Goal: Task Accomplishment & Management: Use online tool/utility

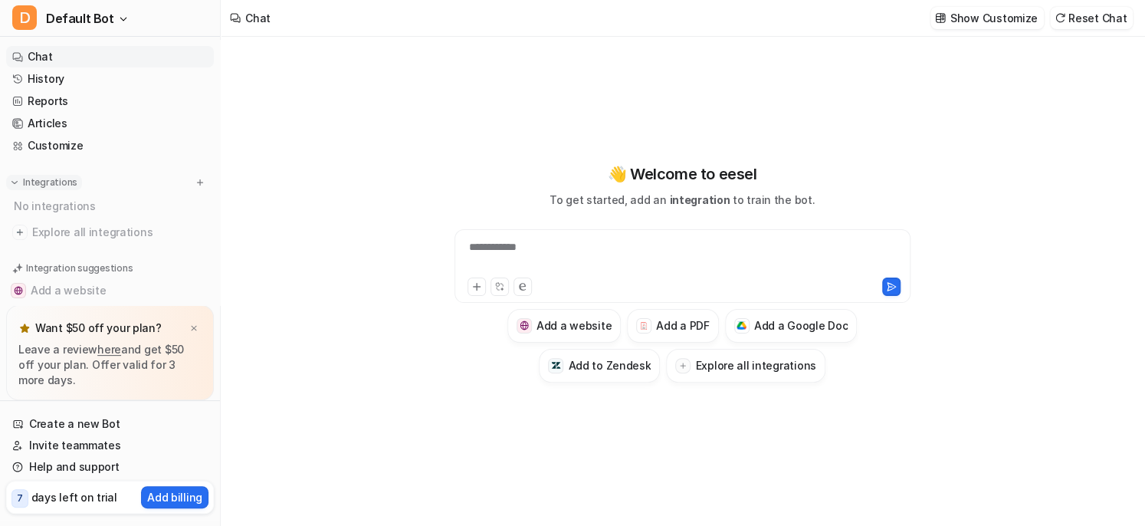
type textarea "**********"
click at [695, 376] on button "Explore all integrations" at bounding box center [745, 366] width 159 height 34
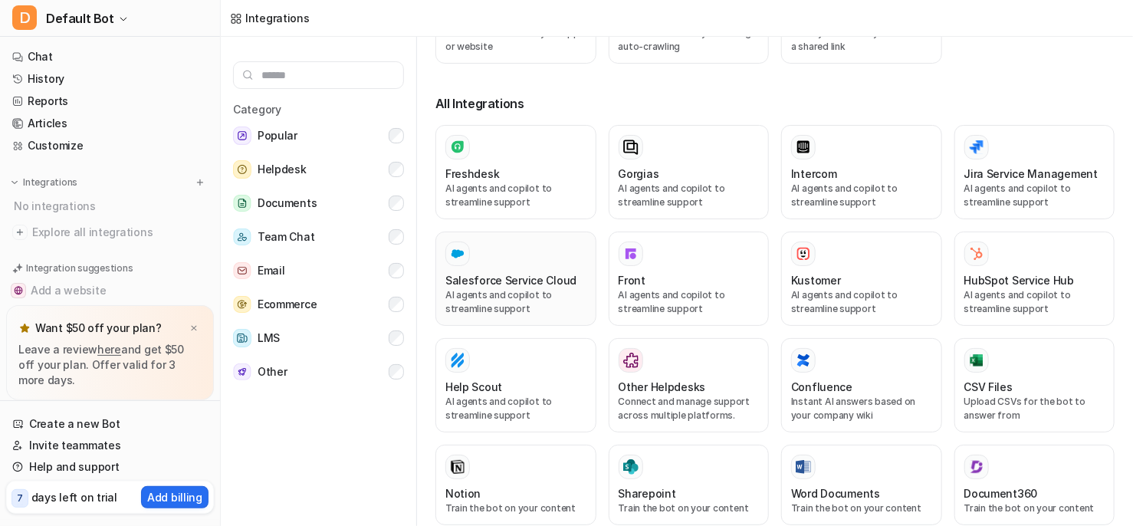
scroll to position [235, 0]
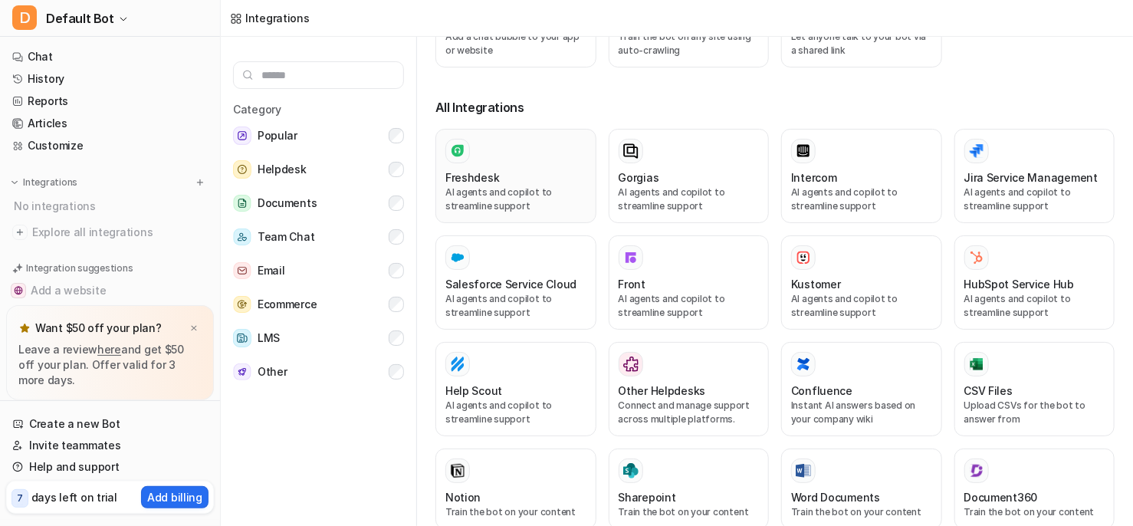
click at [503, 169] on div "Freshdesk" at bounding box center [515, 177] width 141 height 16
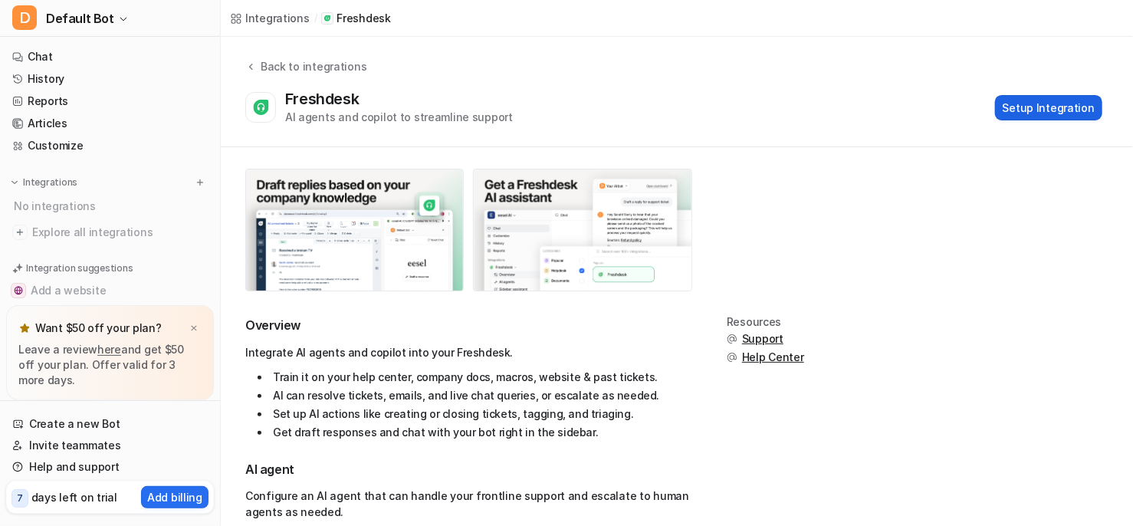
click at [1037, 104] on button "Setup Integration" at bounding box center [1048, 107] width 107 height 25
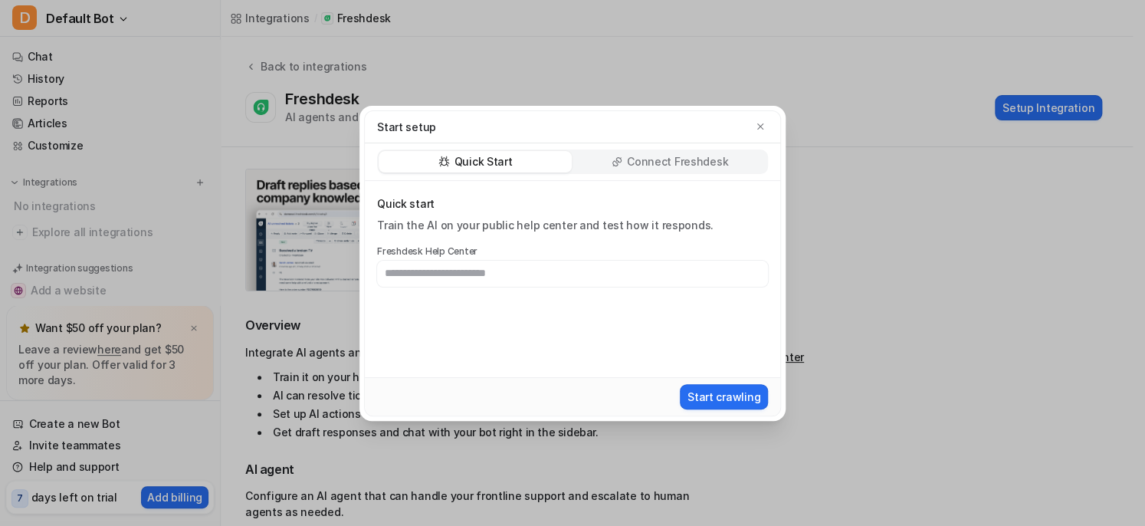
click at [604, 163] on div "Connect Freshdesk" at bounding box center [669, 161] width 193 height 21
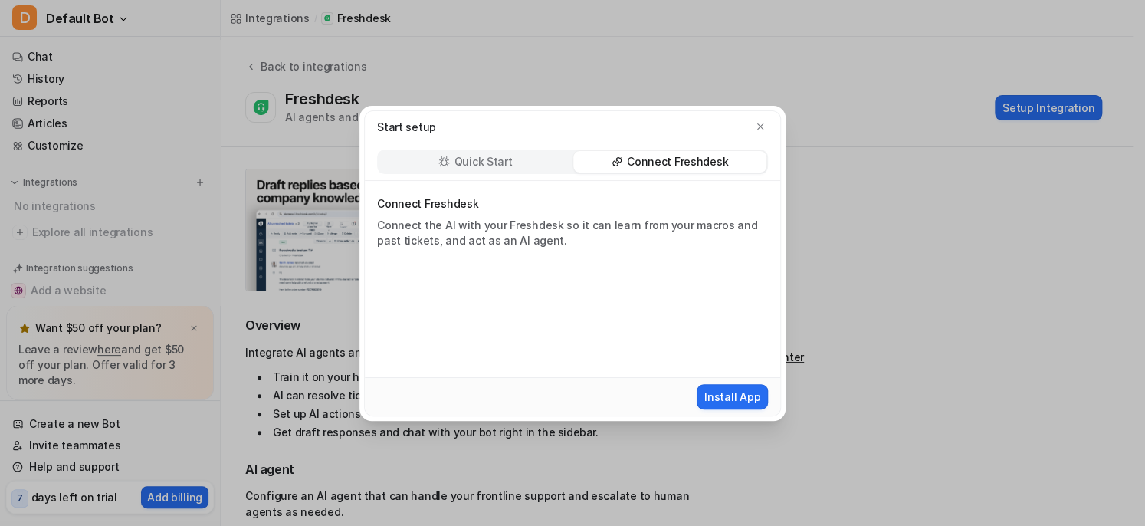
click at [490, 155] on p "Quick Start" at bounding box center [484, 161] width 58 height 15
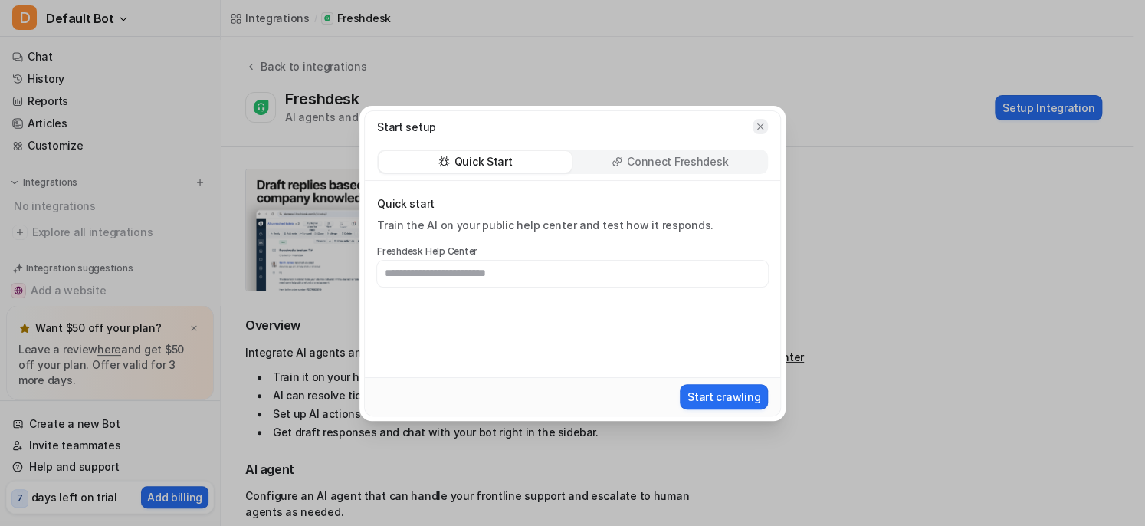
click at [764, 122] on icon "button" at bounding box center [760, 126] width 11 height 11
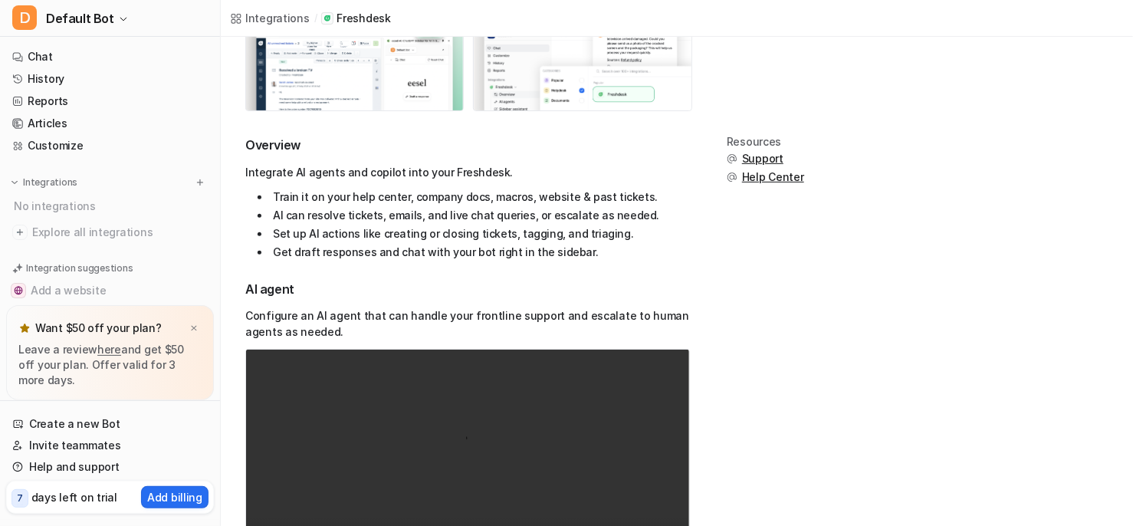
scroll to position [182, 0]
click at [547, 225] on li "Set up AI actions like creating or closing tickets, tagging, and triaging." at bounding box center [474, 232] width 432 height 18
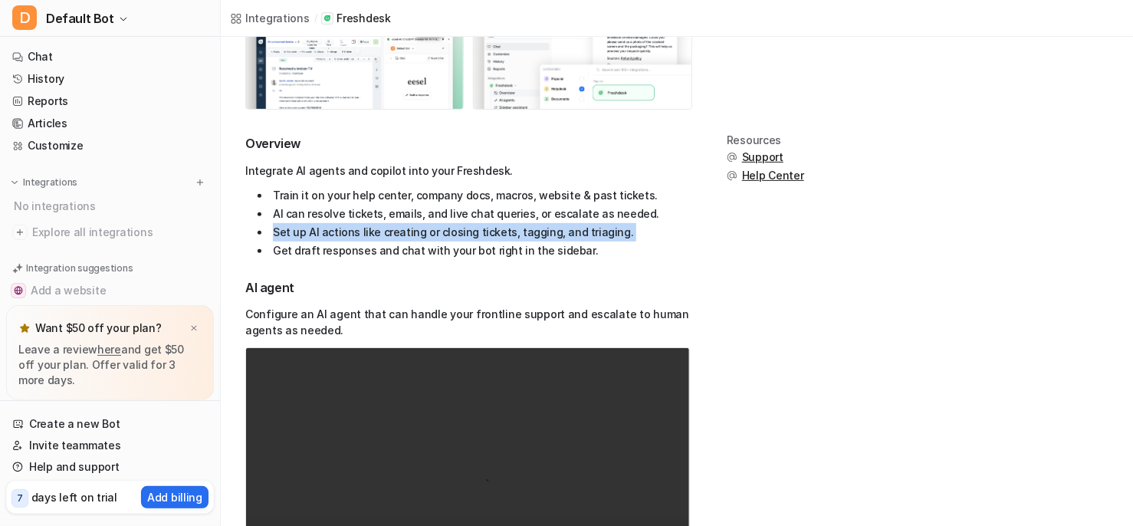
click at [547, 225] on li "Set up AI actions like creating or closing tickets, tagging, and triaging." at bounding box center [474, 232] width 432 height 18
click at [537, 210] on li "AI can resolve tickets, emails, and live chat queries, or escalate as needed." at bounding box center [474, 214] width 432 height 18
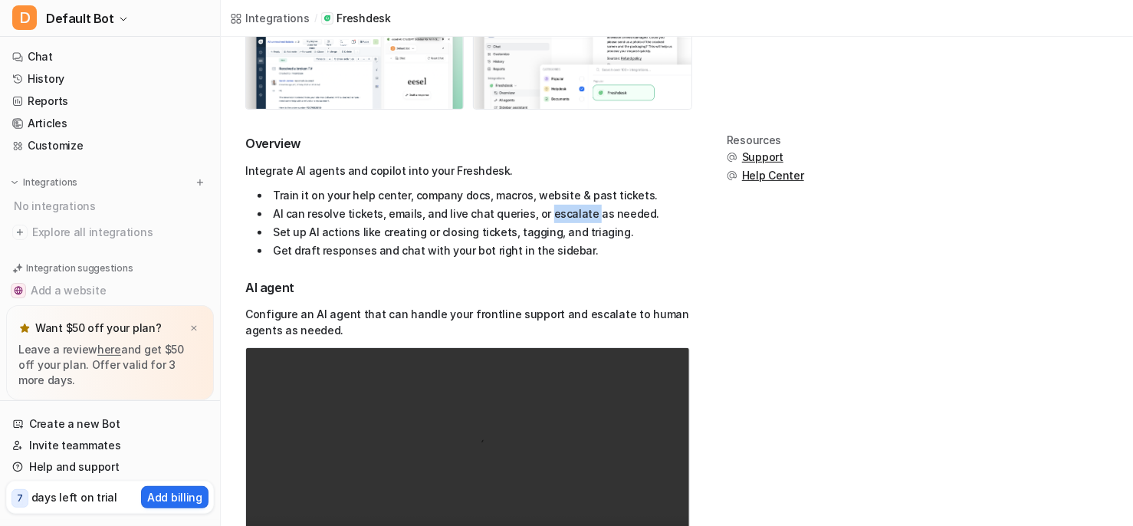
click at [537, 210] on li "AI can resolve tickets, emails, and live chat queries, or escalate as needed." at bounding box center [474, 214] width 432 height 18
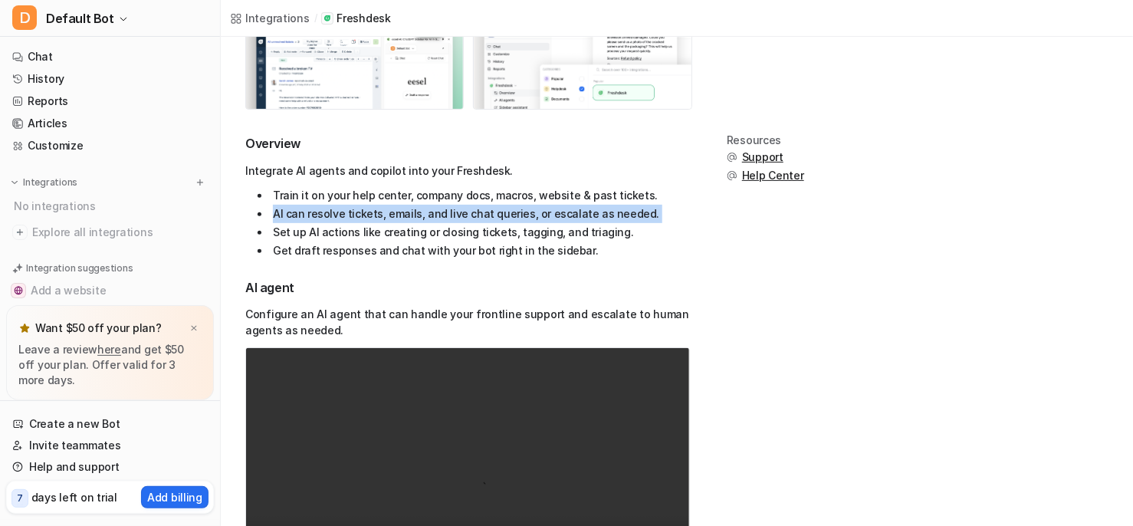
click at [537, 210] on li "AI can resolve tickets, emails, and live chat queries, or escalate as needed." at bounding box center [474, 214] width 432 height 18
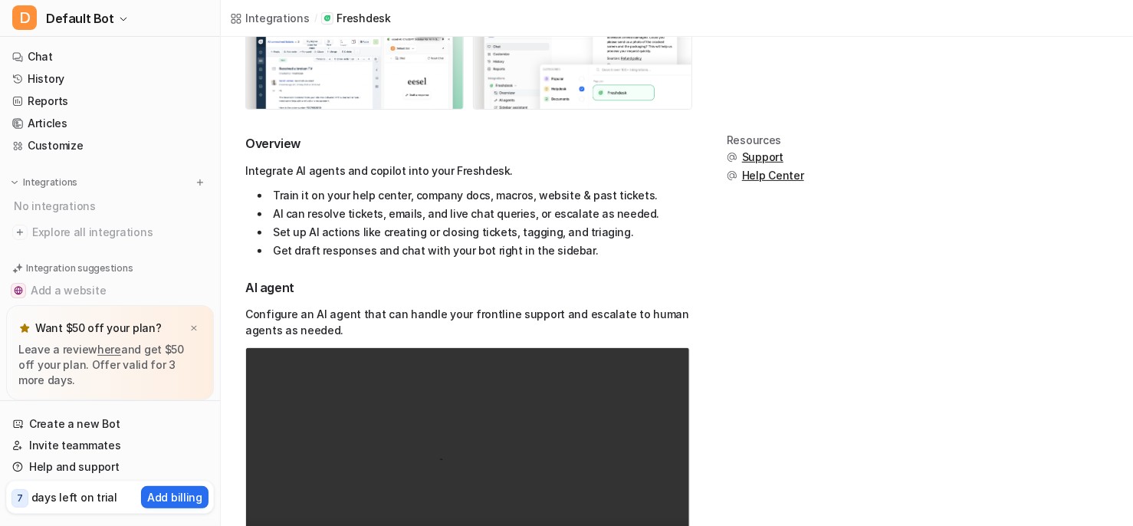
click at [519, 203] on li "Train it on your help center, company docs, macros, website & past tickets." at bounding box center [474, 195] width 432 height 18
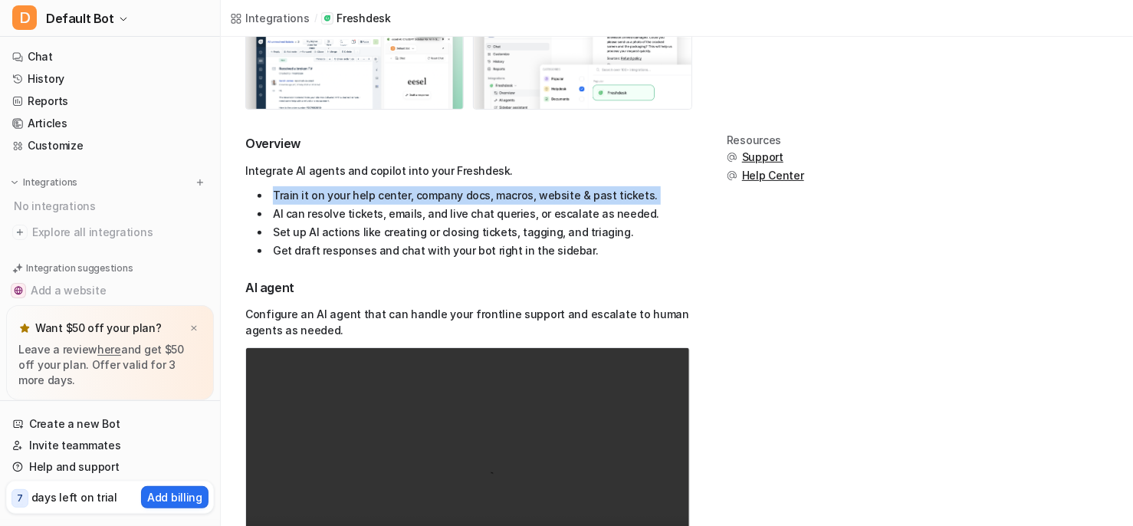
click at [519, 203] on li "Train it on your help center, company docs, macros, website & past tickets." at bounding box center [474, 195] width 432 height 18
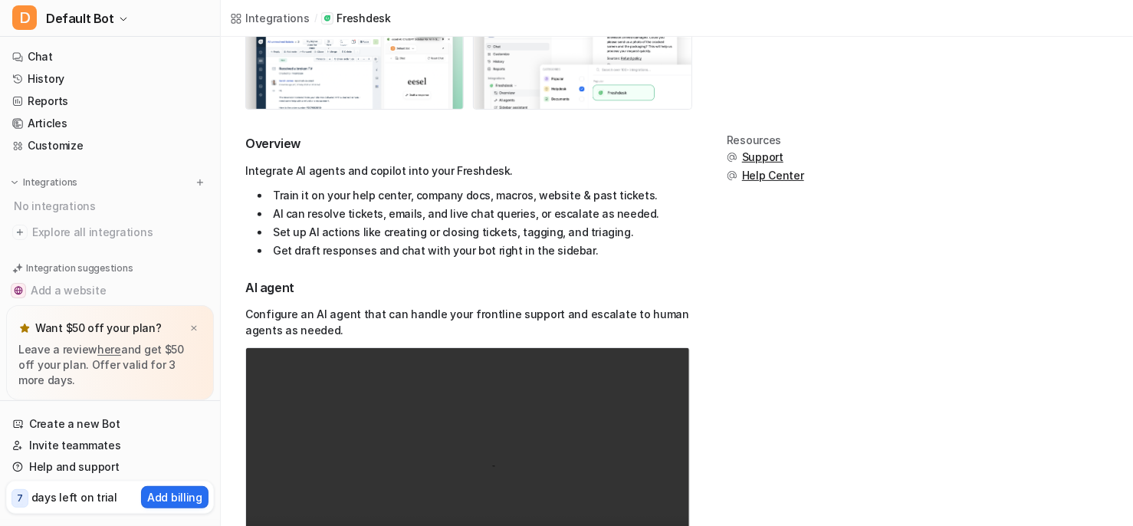
click at [509, 234] on li "Set up AI actions like creating or closing tickets, tagging, and triaging." at bounding box center [474, 232] width 432 height 18
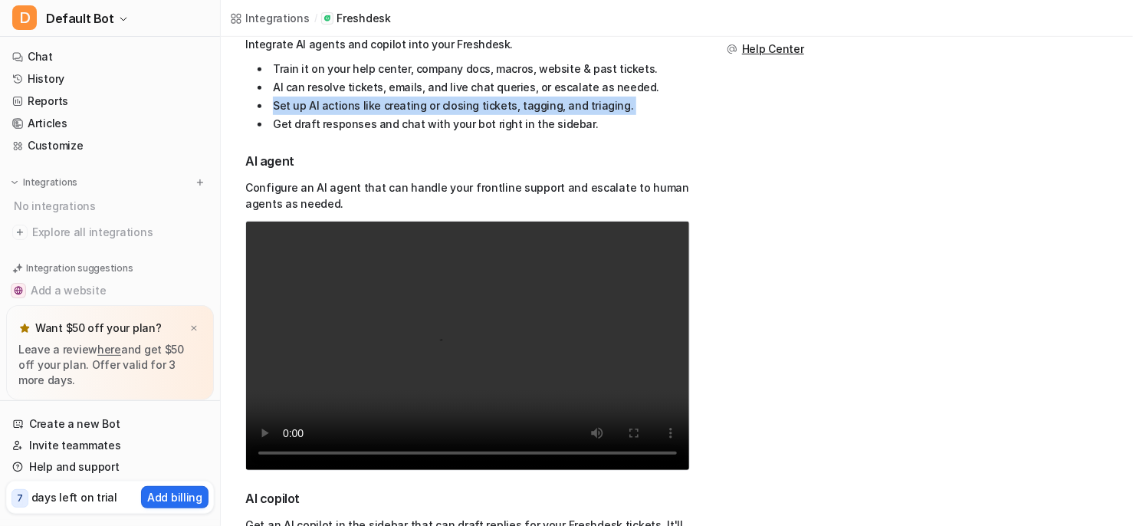
scroll to position [307, 0]
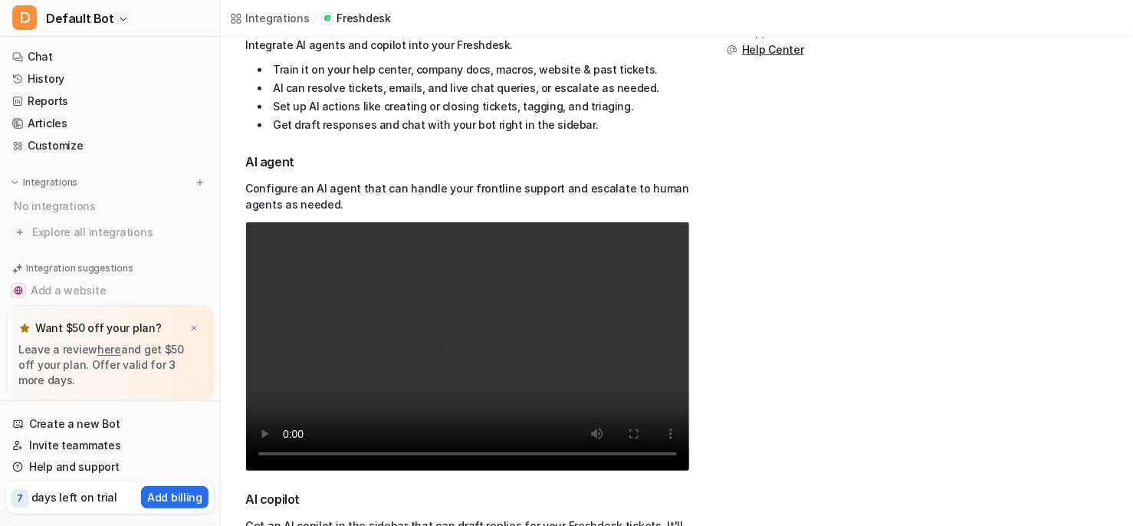
click at [506, 200] on p "Configure an AI agent that can handle your frontline support and escalate to hu…" at bounding box center [467, 196] width 445 height 32
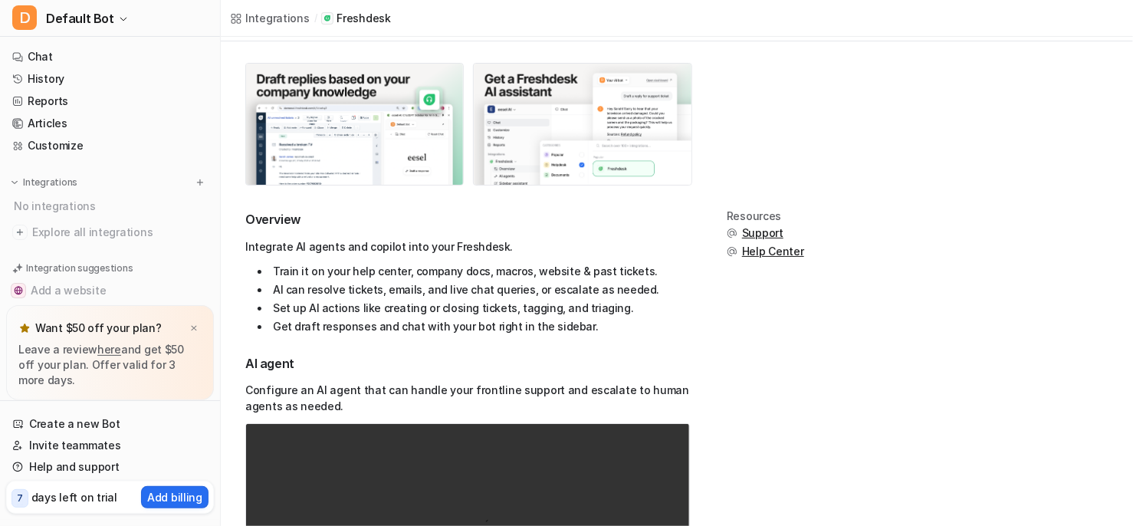
scroll to position [0, 0]
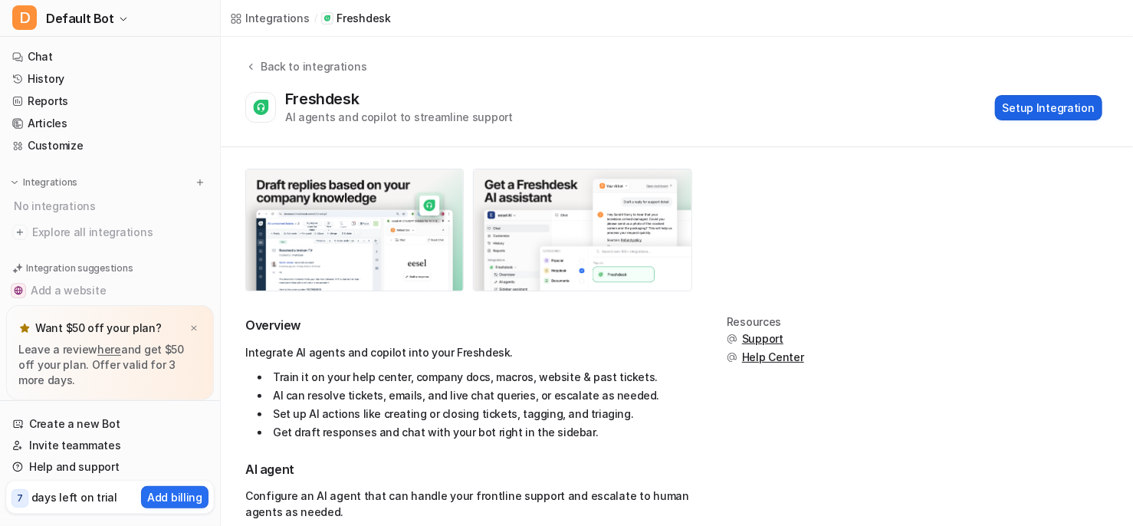
click at [1032, 105] on button "Setup Integration" at bounding box center [1048, 107] width 107 height 25
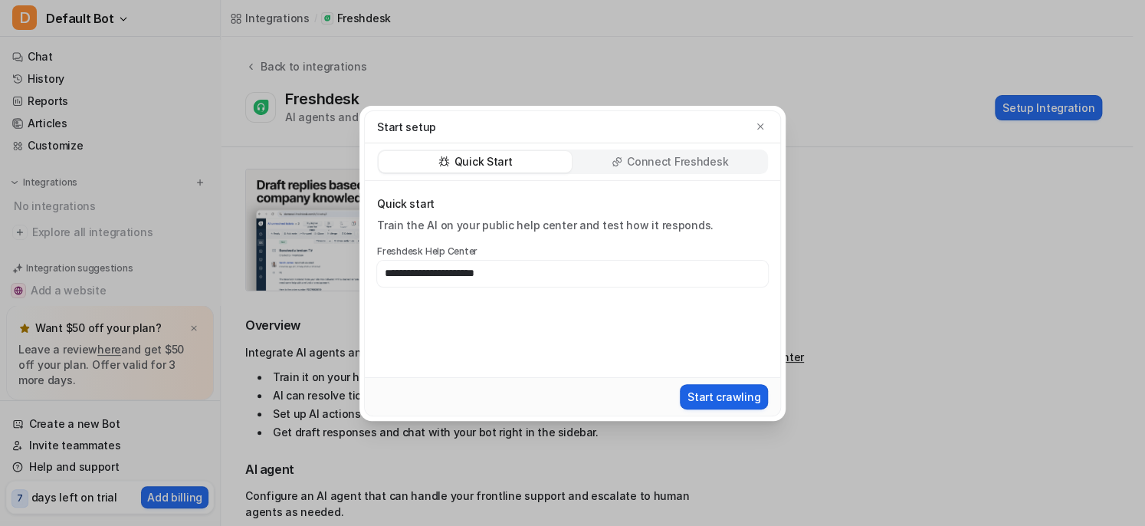
type input "**********"
click at [715, 394] on button "Start crawling" at bounding box center [724, 396] width 88 height 25
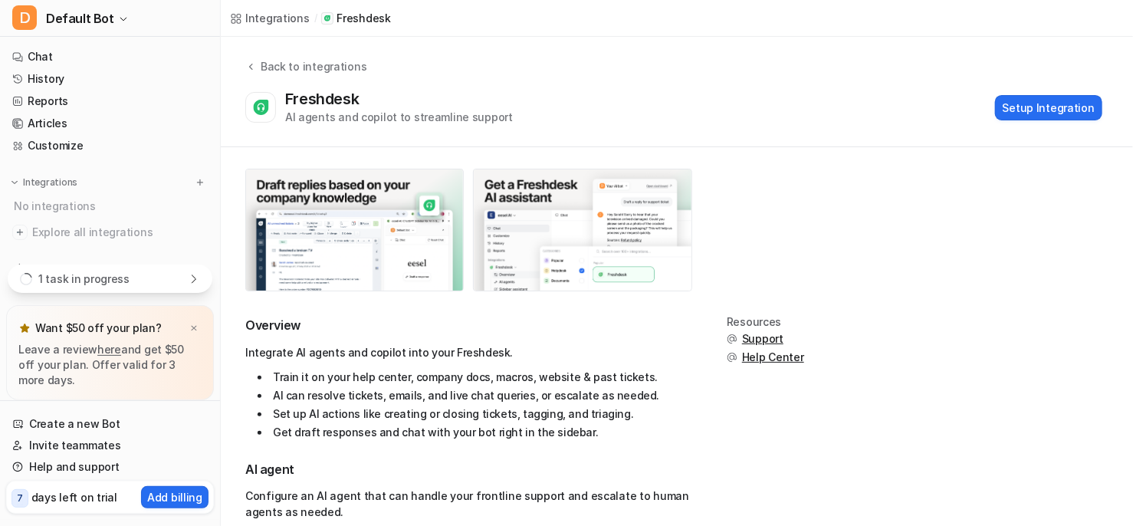
click at [186, 285] on div "1 task in progress" at bounding box center [110, 279] width 205 height 28
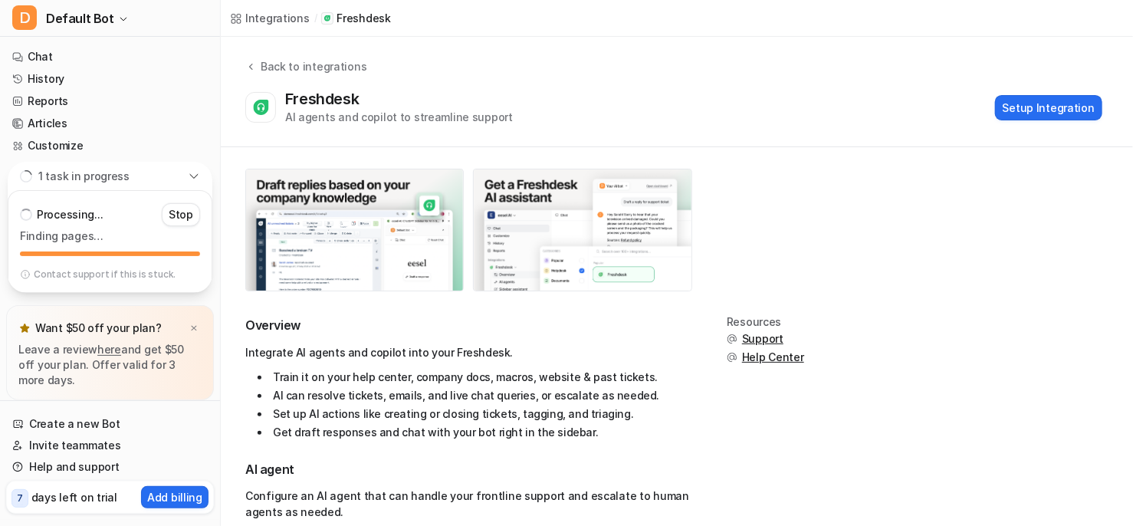
click at [455, 435] on li "Get draft responses and chat with your bot right in the sidebar." at bounding box center [474, 432] width 432 height 18
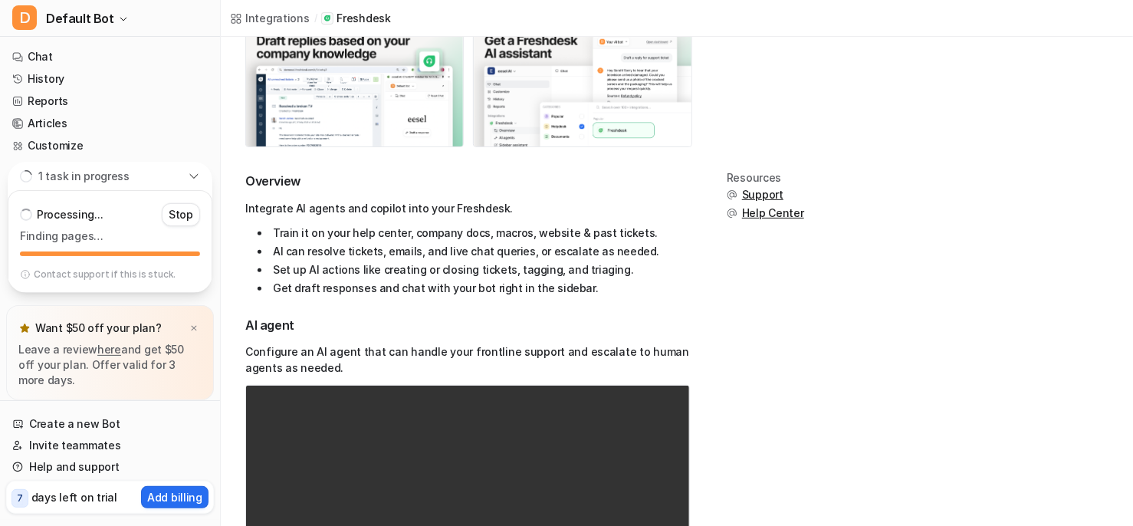
scroll to position [143, 0]
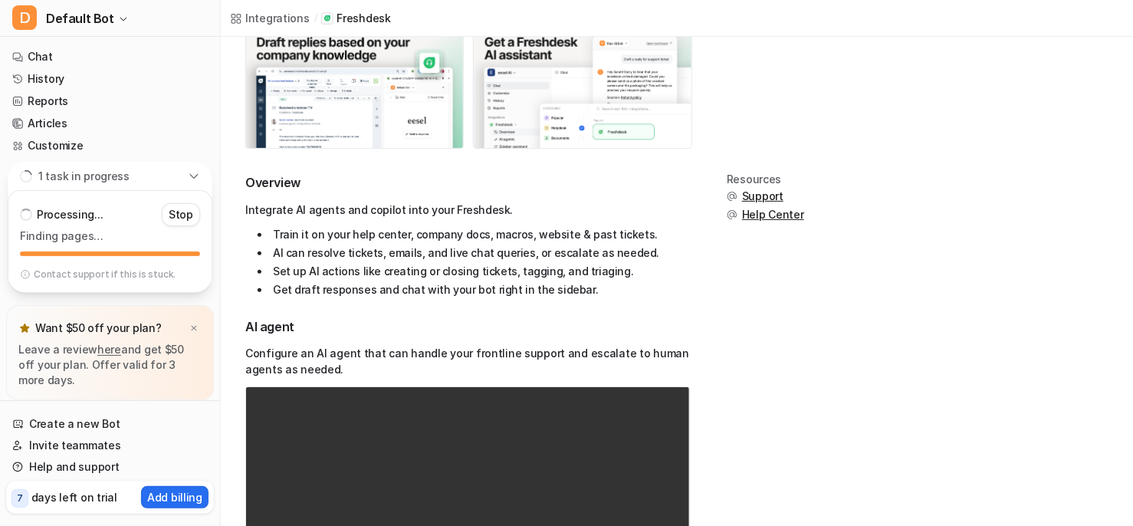
click at [387, 278] on li "Set up AI actions like creating or closing tickets, tagging, and triaging." at bounding box center [474, 271] width 432 height 18
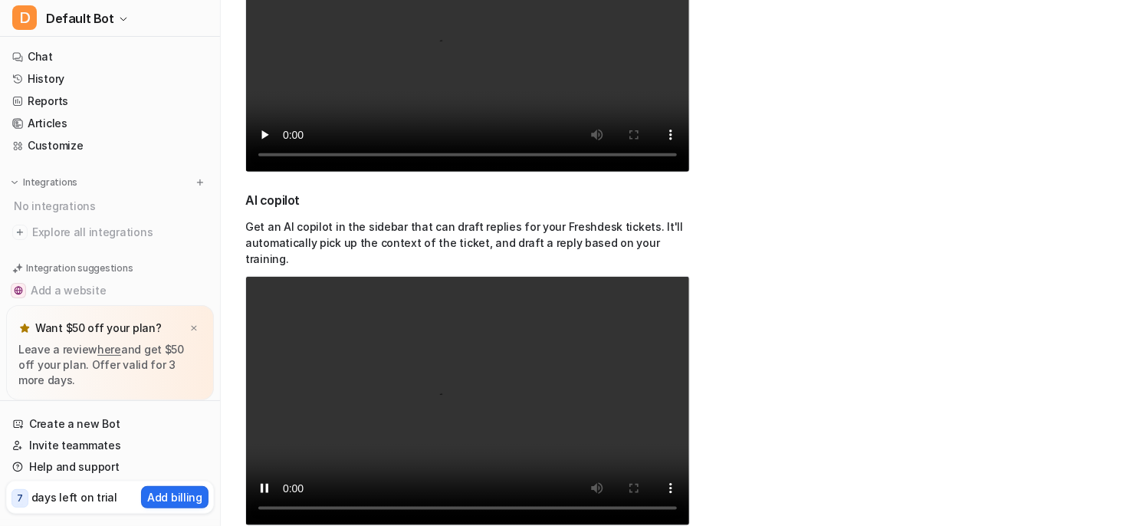
scroll to position [0, 0]
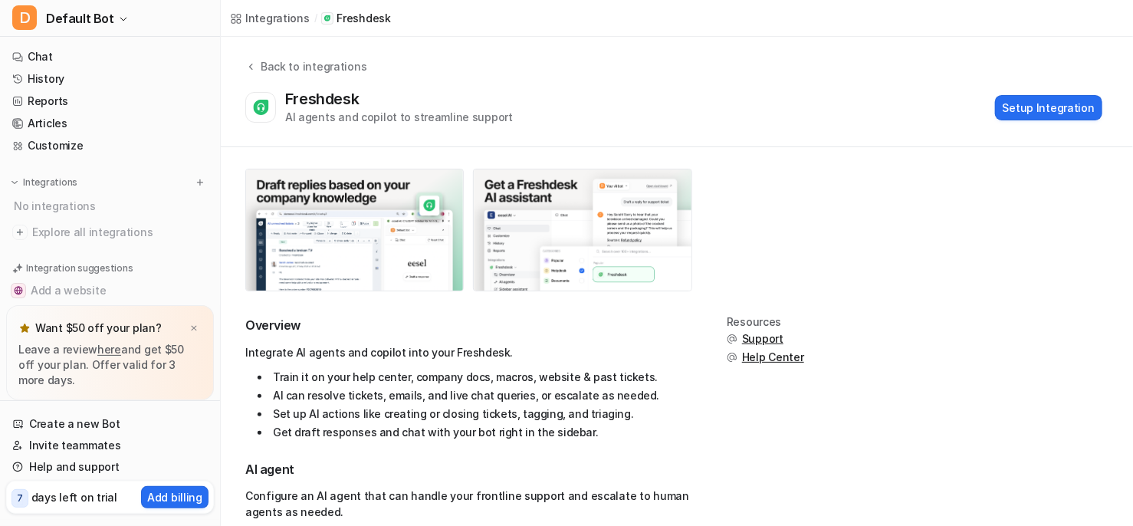
click at [64, 205] on div "No integrations" at bounding box center [111, 205] width 205 height 25
click at [136, 238] on span "Explore all integrations" at bounding box center [120, 232] width 176 height 25
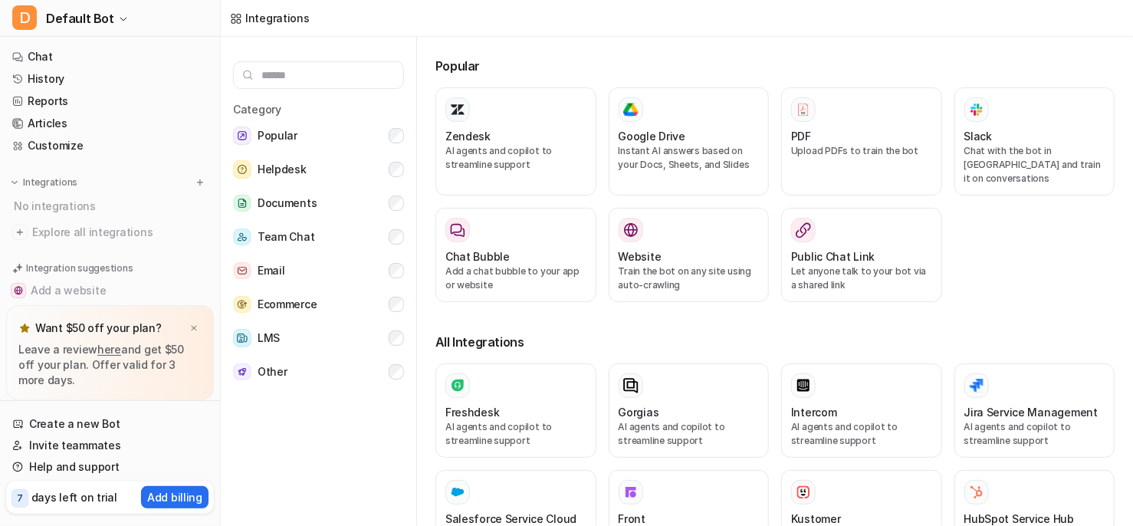
click at [150, 202] on div "No integrations" at bounding box center [111, 205] width 205 height 25
click at [522, 373] on div at bounding box center [515, 385] width 141 height 25
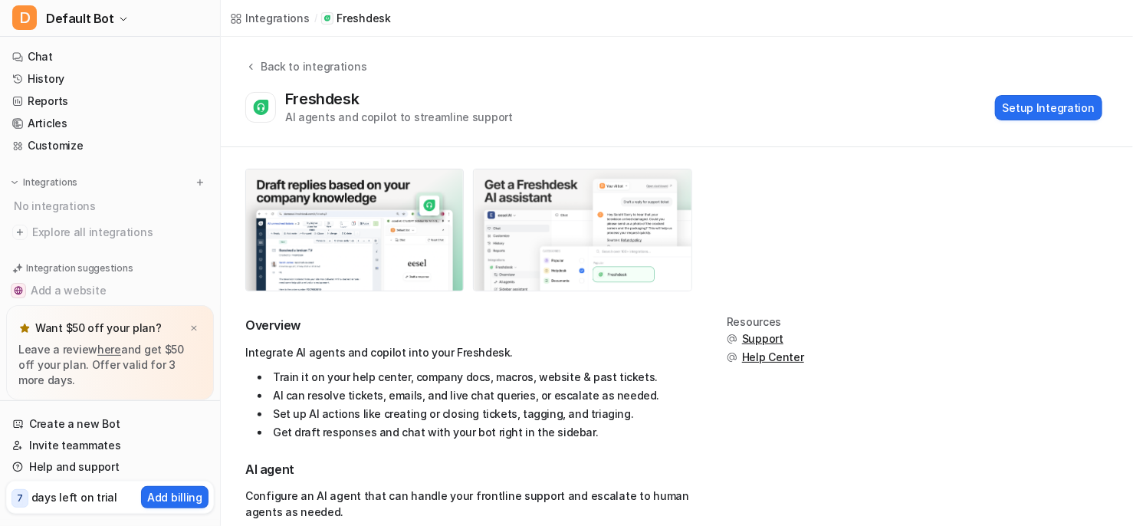
scroll to position [95, 0]
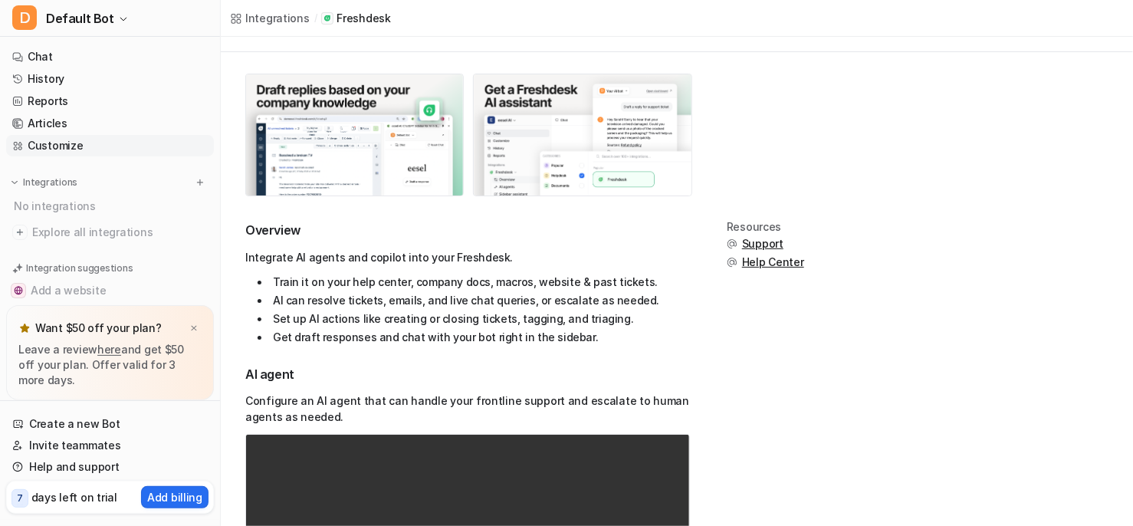
click at [55, 147] on link "Customize" at bounding box center [110, 145] width 208 height 21
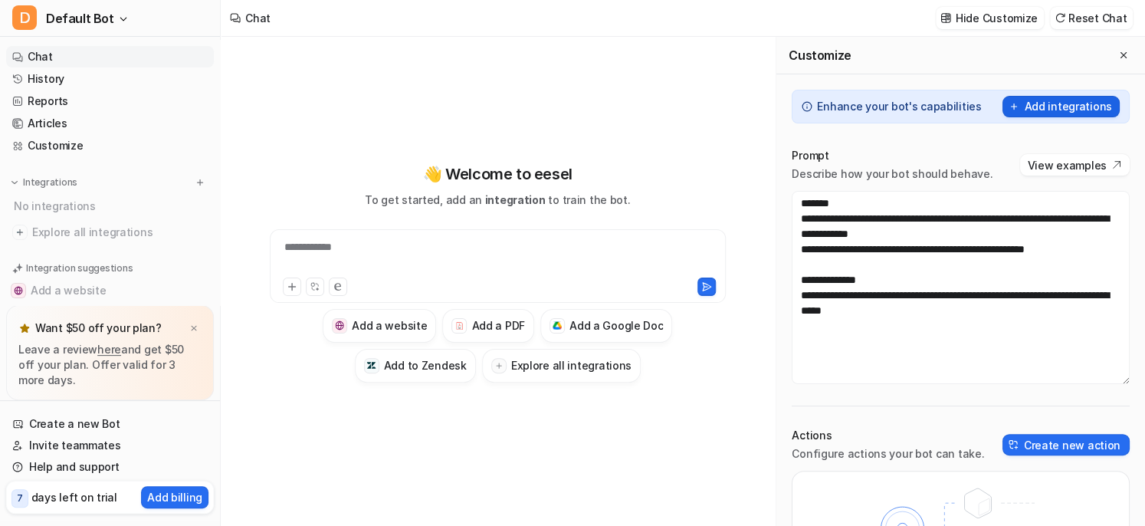
click at [1049, 111] on button "Add integrations" at bounding box center [1061, 106] width 117 height 21
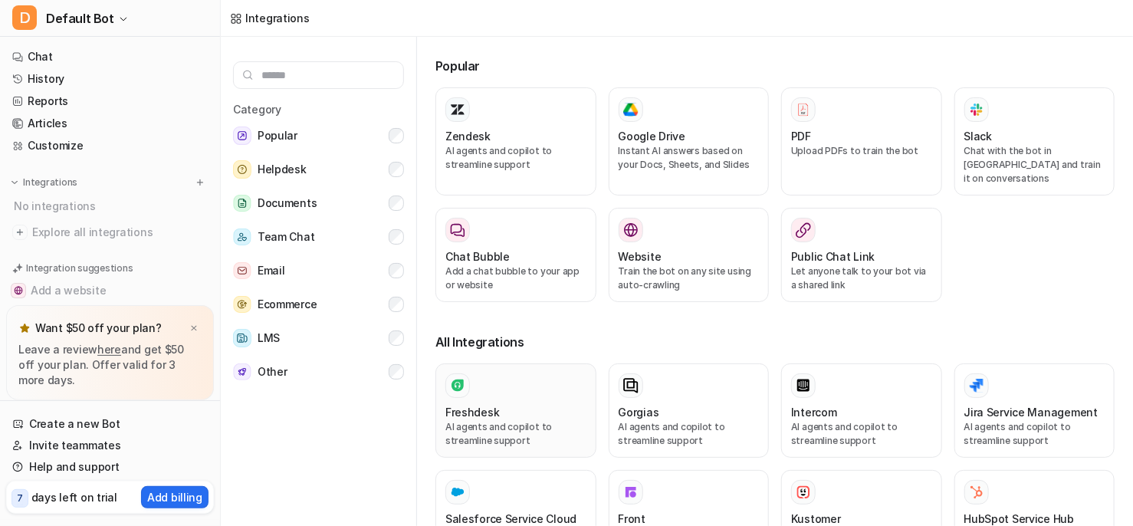
click at [556, 420] on p "AI agents and copilot to streamline support" at bounding box center [515, 434] width 141 height 28
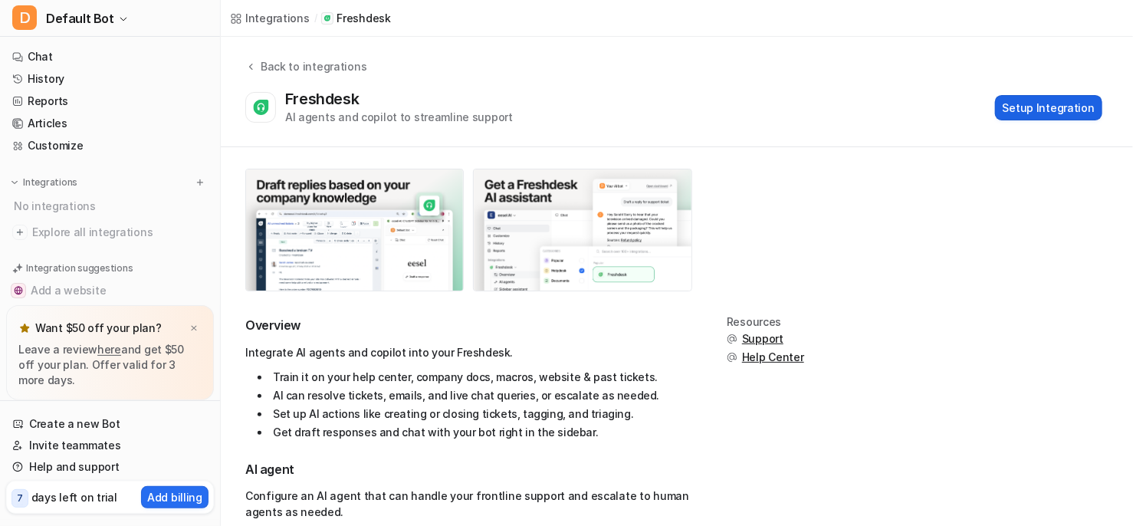
click at [1052, 99] on button "Setup Integration" at bounding box center [1048, 107] width 107 height 25
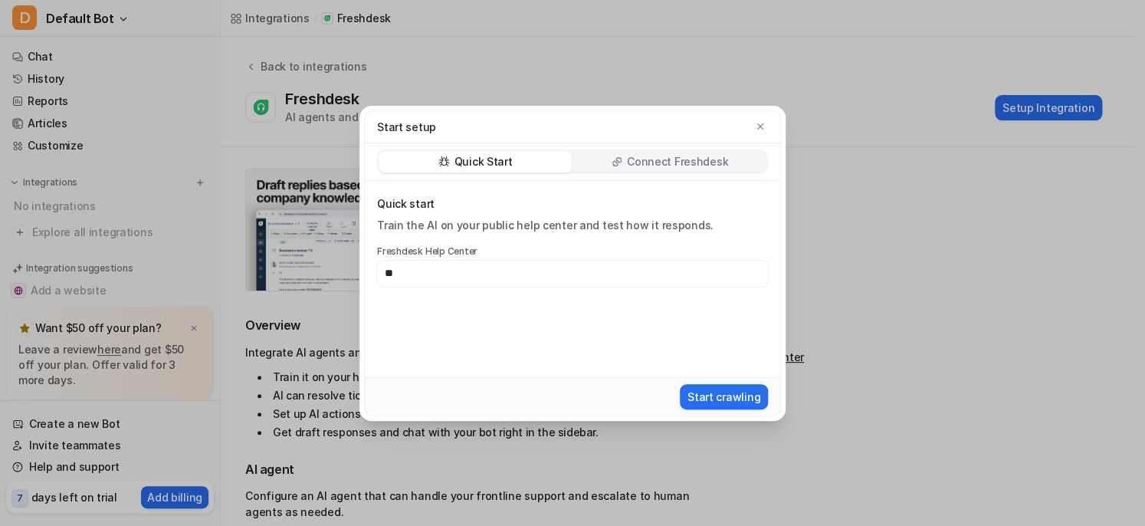
type input "*"
type input "**********"
click at [706, 403] on button "Start crawling" at bounding box center [724, 396] width 88 height 25
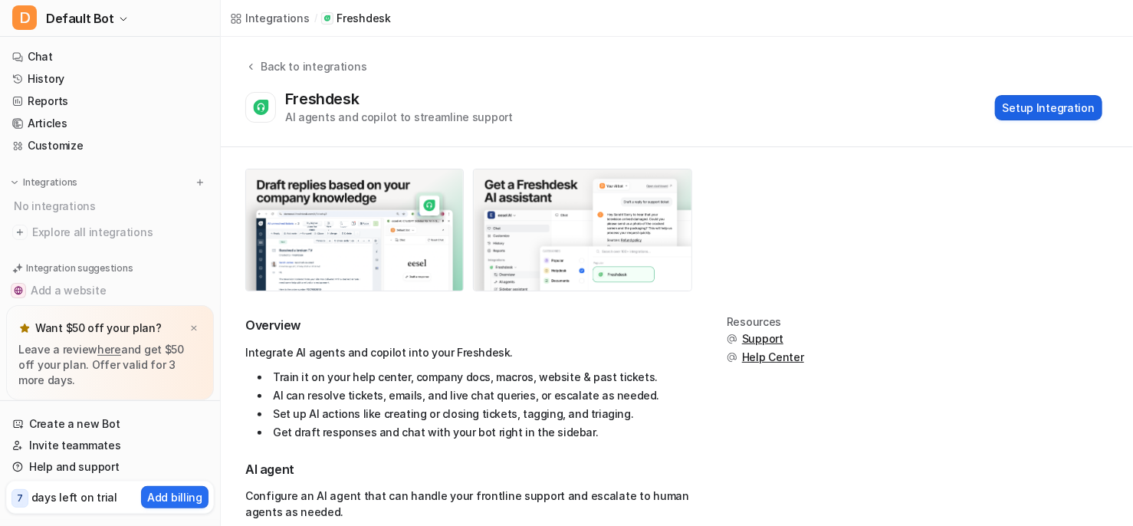
click at [1043, 106] on button "Setup Integration" at bounding box center [1048, 107] width 107 height 25
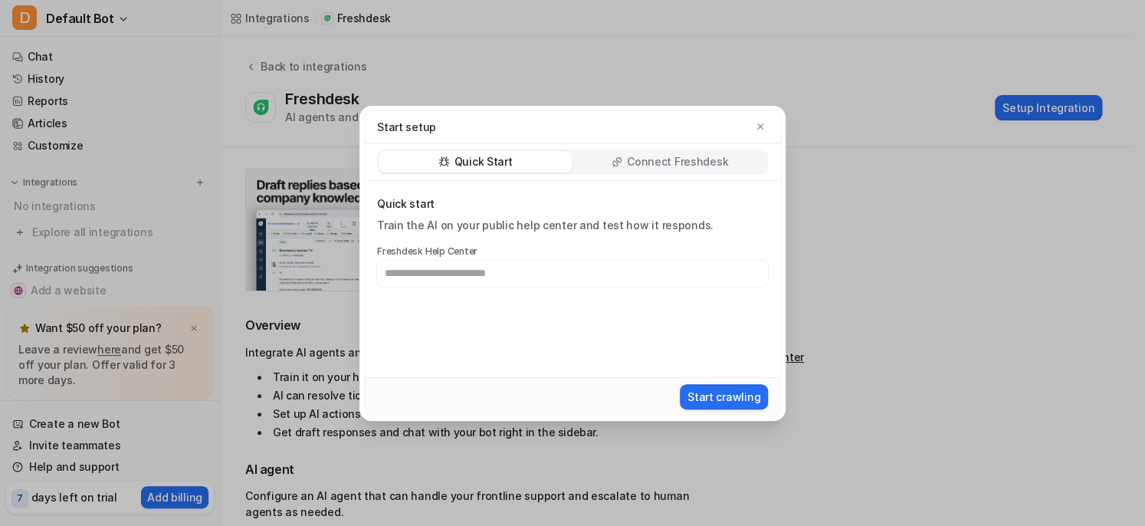
click at [678, 163] on p "Connect Freshdesk" at bounding box center [677, 161] width 101 height 15
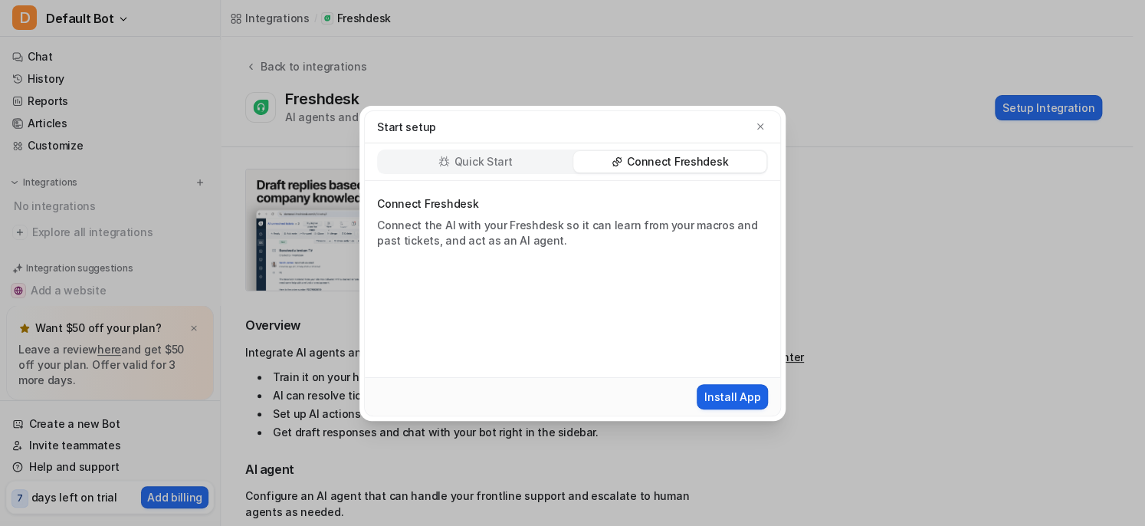
click at [731, 404] on button "Install App" at bounding box center [732, 396] width 71 height 25
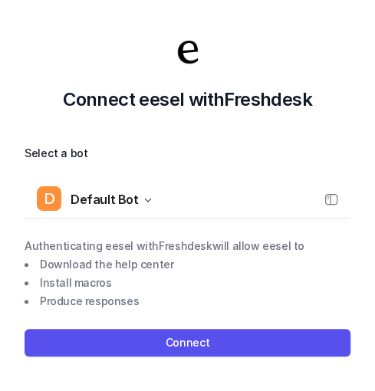
scroll to position [2, 0]
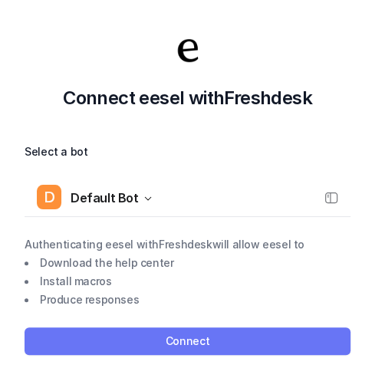
click at [132, 343] on button "Connect" at bounding box center [188, 341] width 326 height 28
